Goal: Entertainment & Leisure: Browse casually

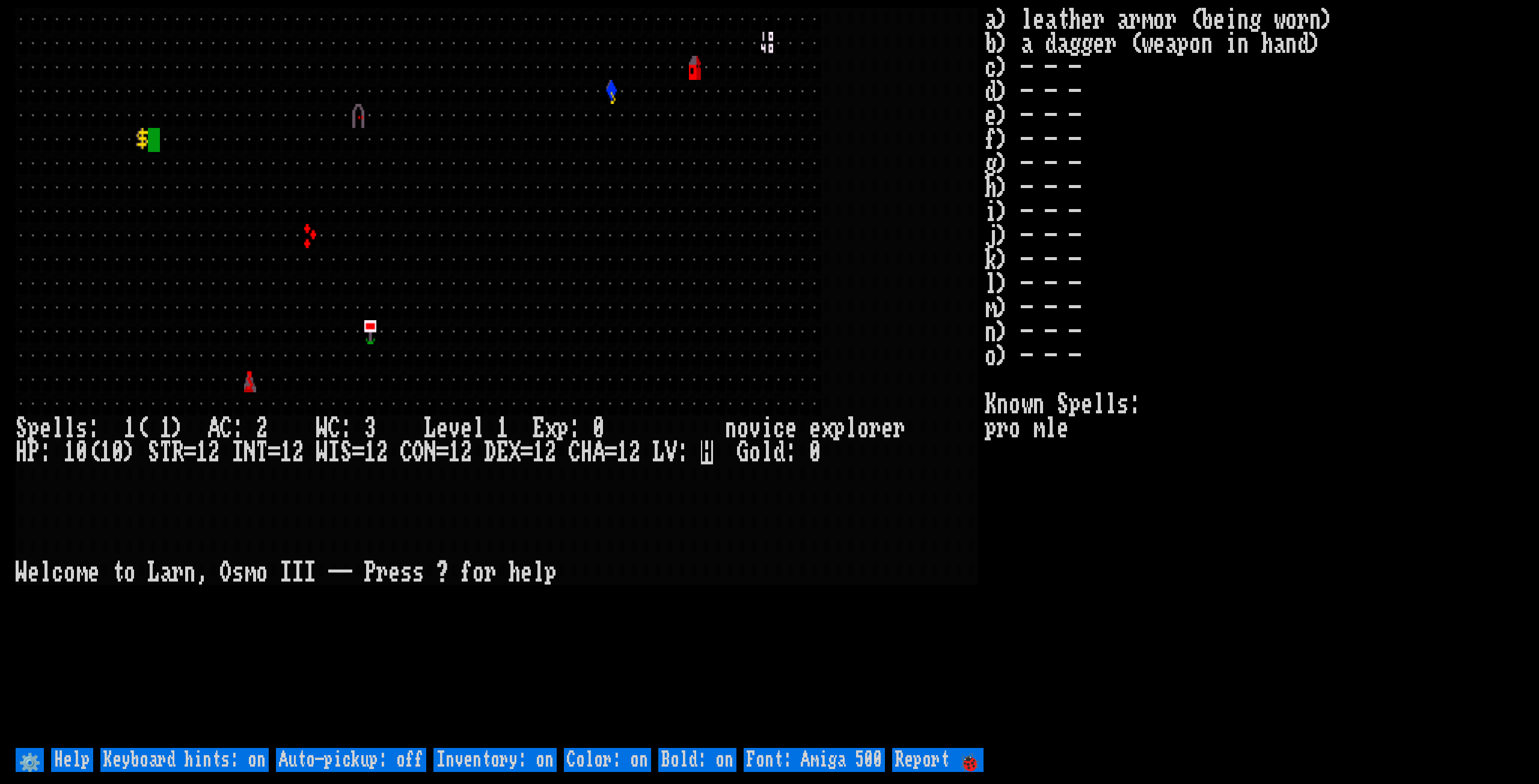
click at [515, 353] on div at bounding box center [514, 356] width 12 height 24
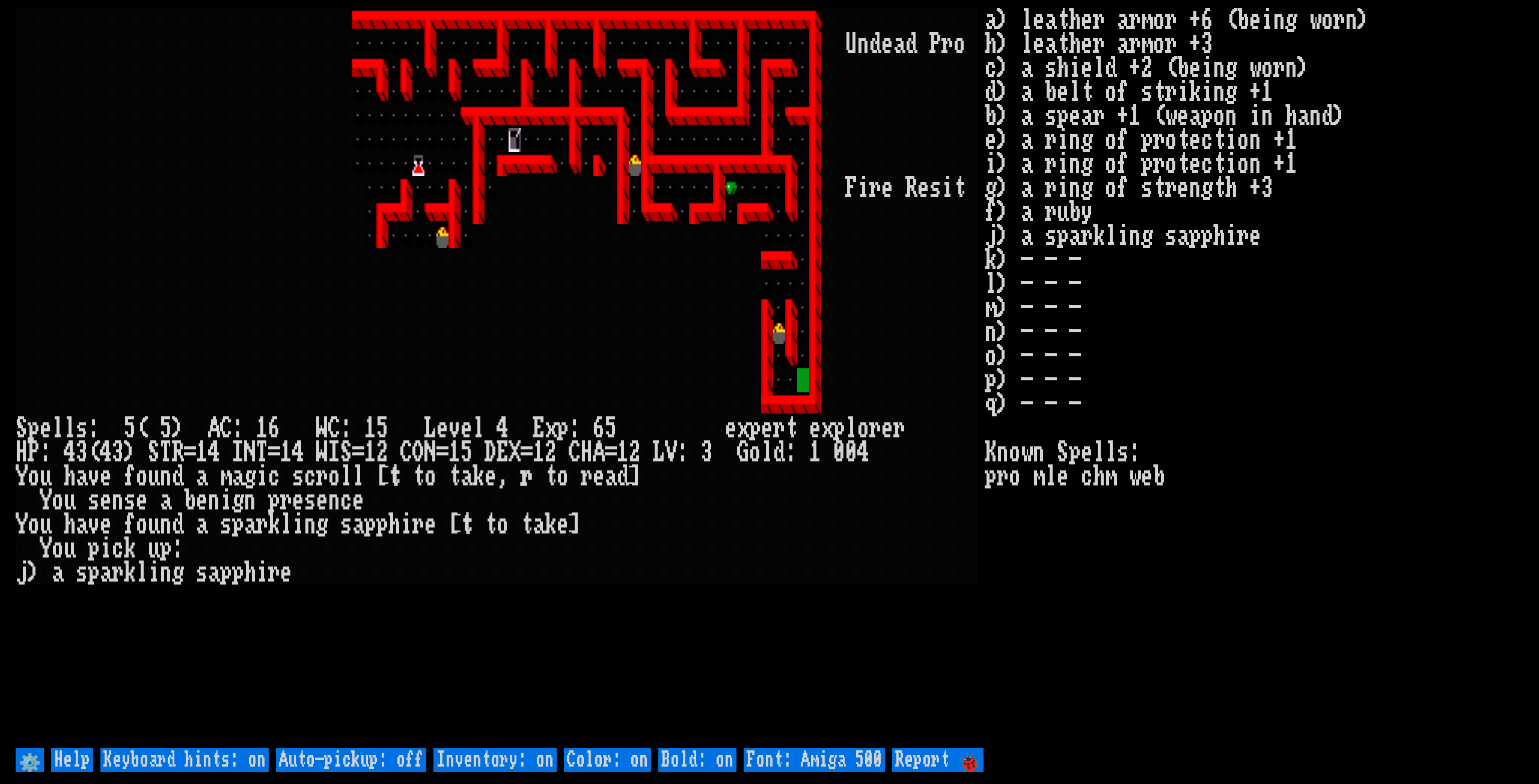
click at [649, 325] on div at bounding box center [647, 332] width 12 height 24
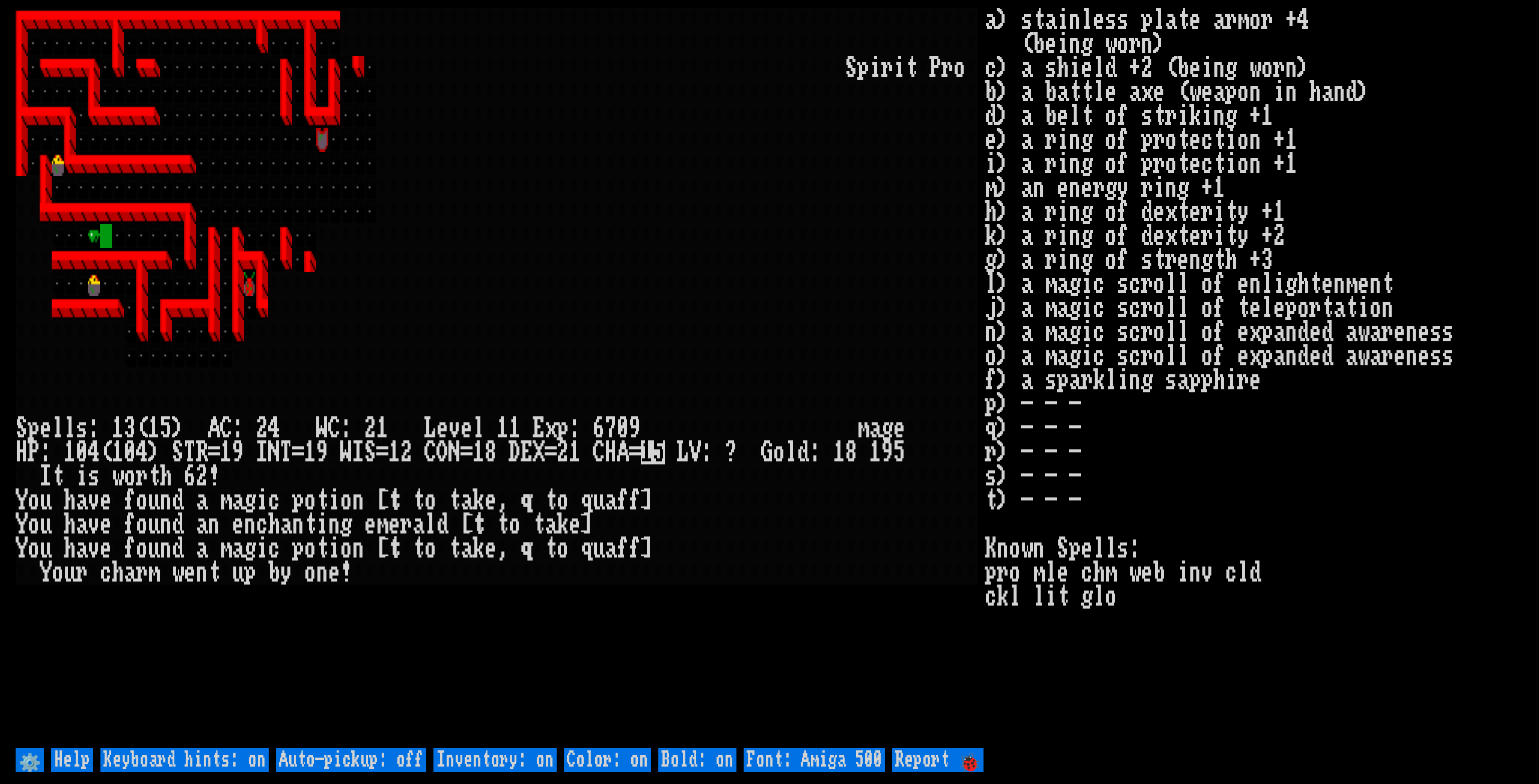
click at [590, 74] on div at bounding box center [586, 68] width 12 height 24
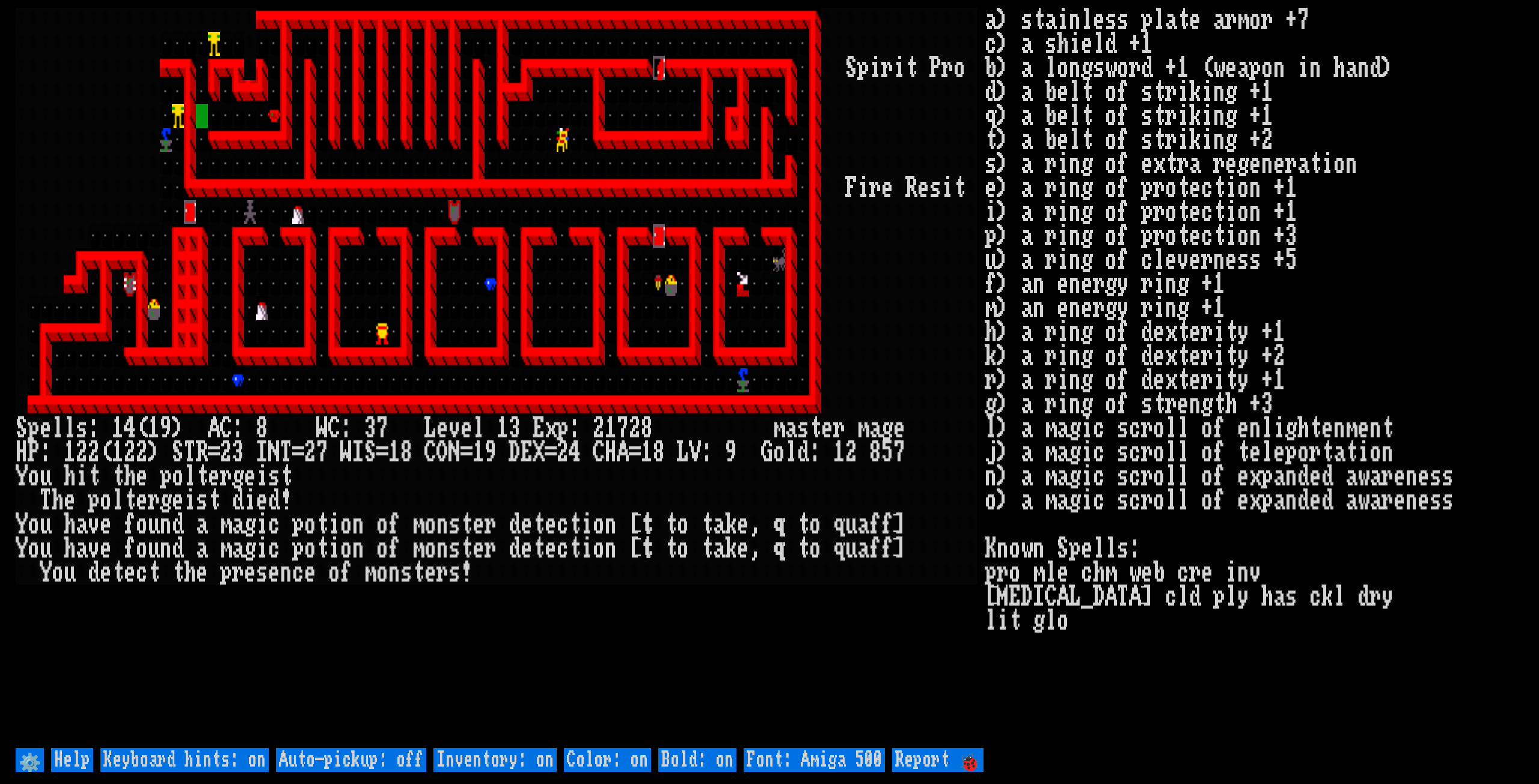
click at [305, 160] on div at bounding box center [311, 164] width 12 height 24
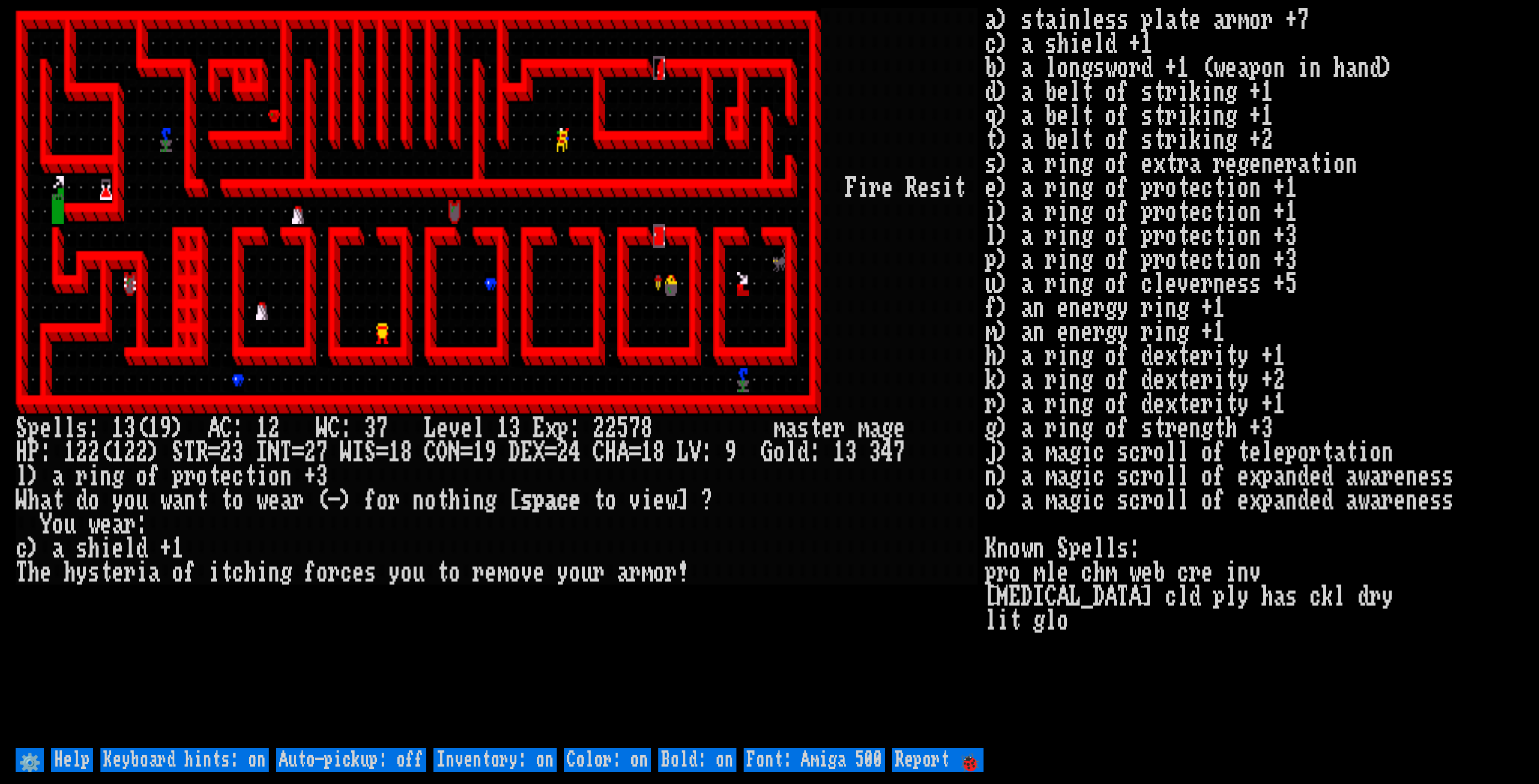
click at [171, 200] on div at bounding box center [166, 212] width 12 height 24
